Goal: Information Seeking & Learning: Find specific fact

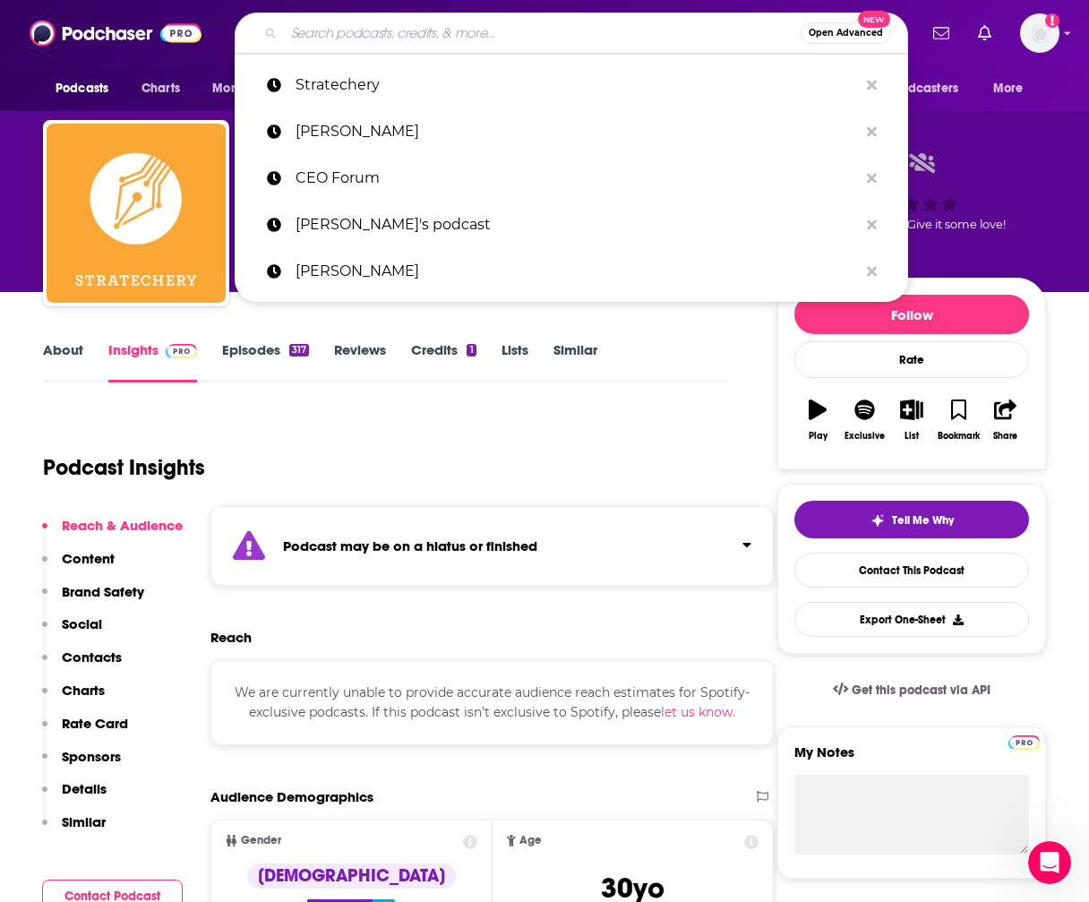
click at [486, 31] on input "Search podcasts, credits, & more..." at bounding box center [542, 33] width 517 height 29
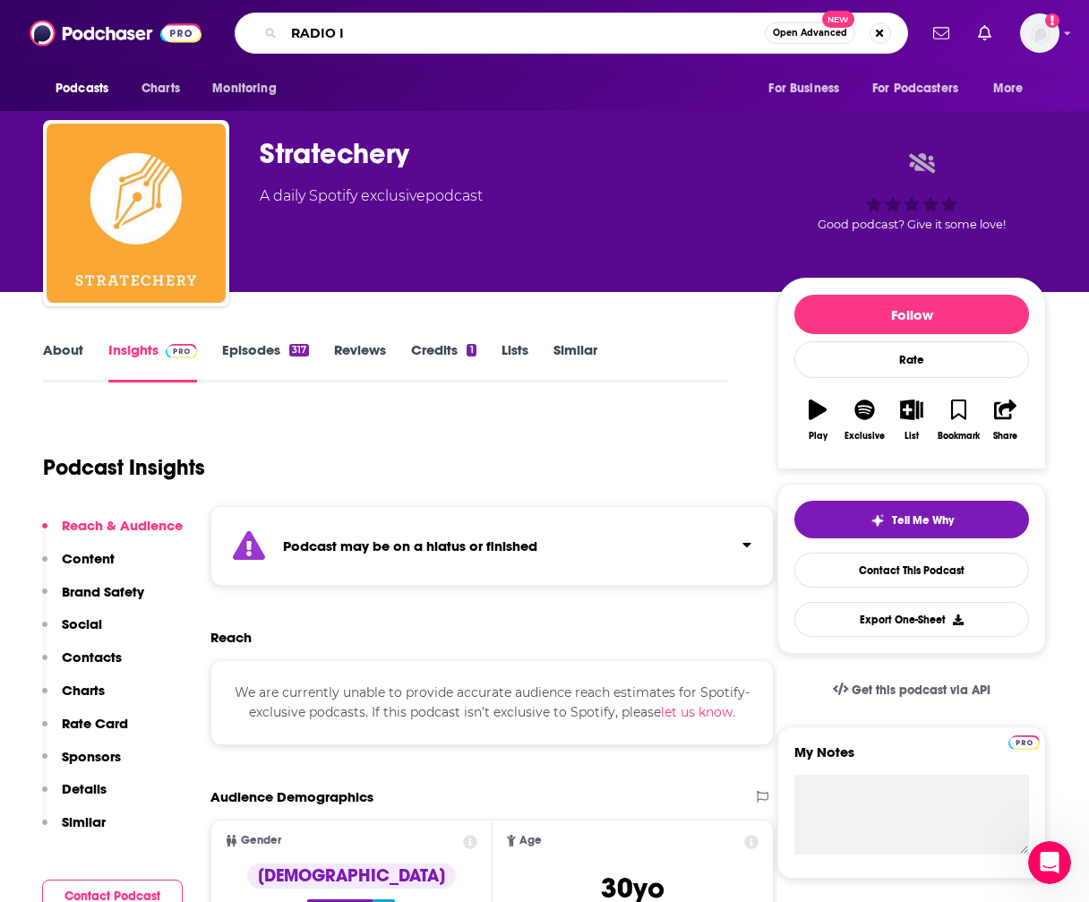
type input "RADIO IQ"
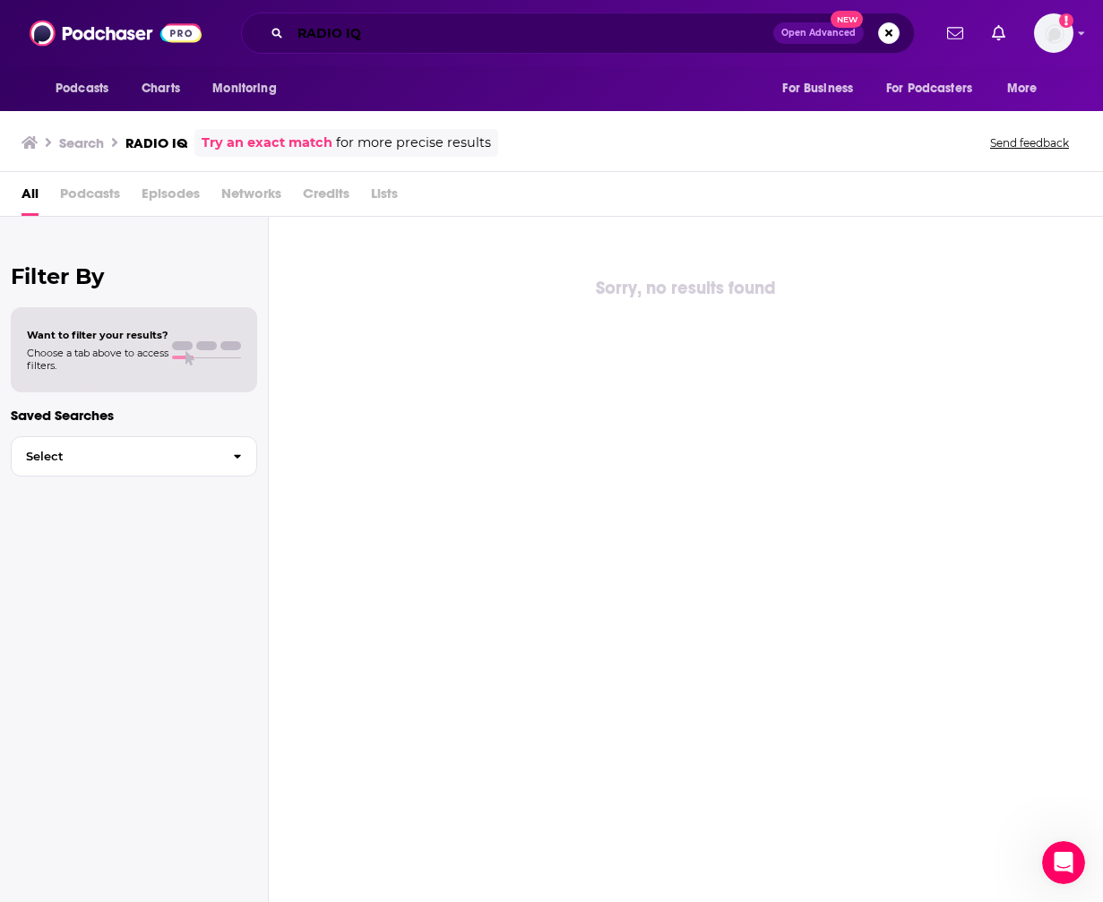
click at [506, 31] on input "RADIO IQ" at bounding box center [531, 33] width 483 height 29
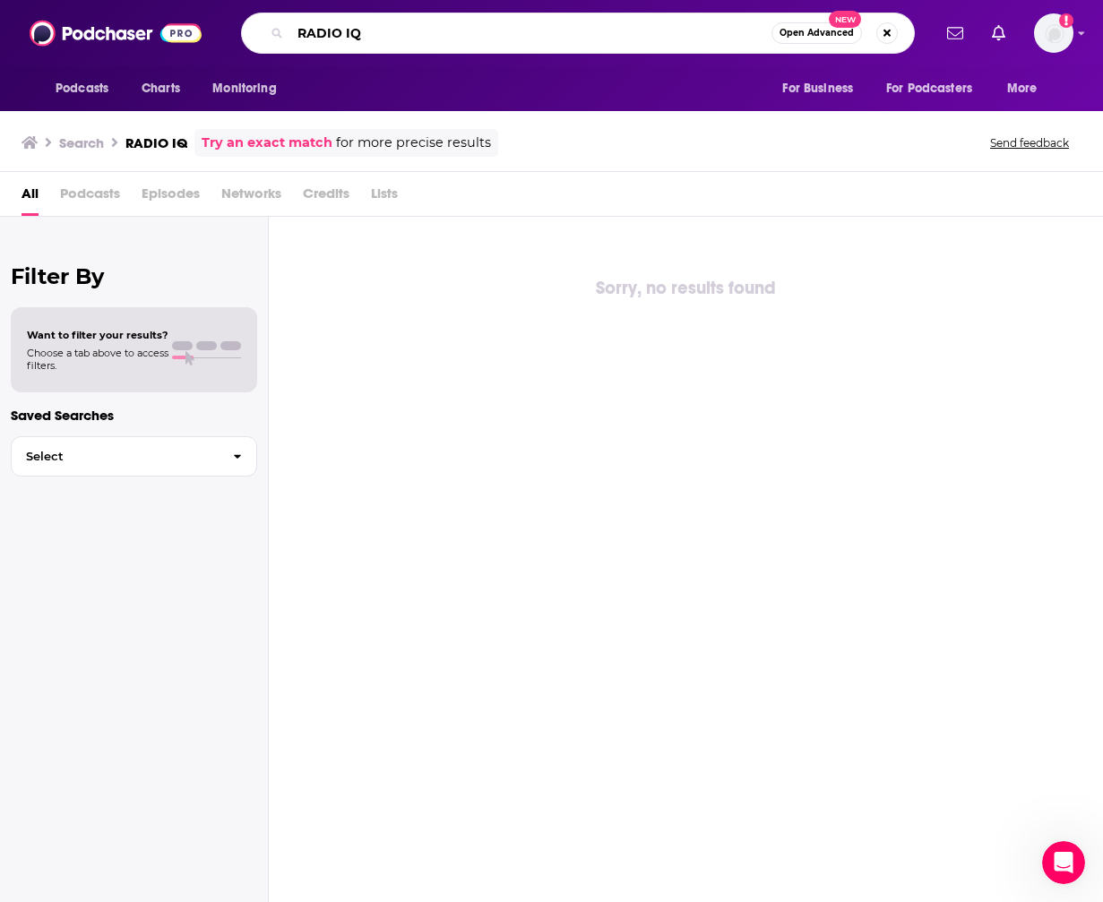
click at [506, 31] on input "RADIO IQ" at bounding box center [530, 33] width 481 height 29
paste input "The All-In Podcast"
type input "The All-In Podcast"
